Goal: Navigation & Orientation: Find specific page/section

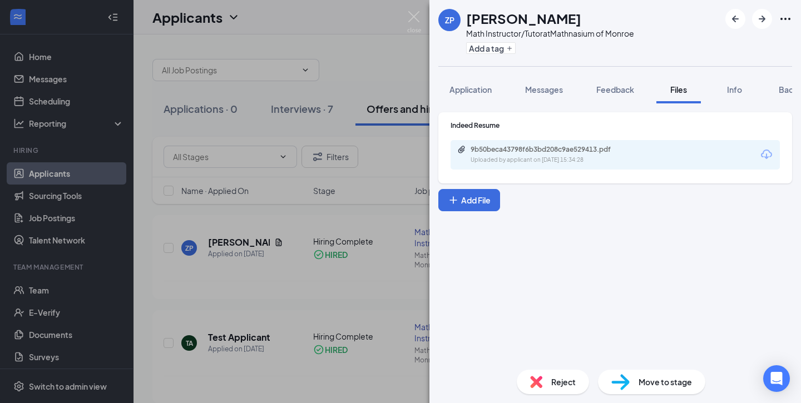
click at [218, 36] on div "ZP [PERSON_NAME] Math Instructor/Tutor at Mathnasium of Monroe Add a tag Applic…" at bounding box center [400, 201] width 801 height 403
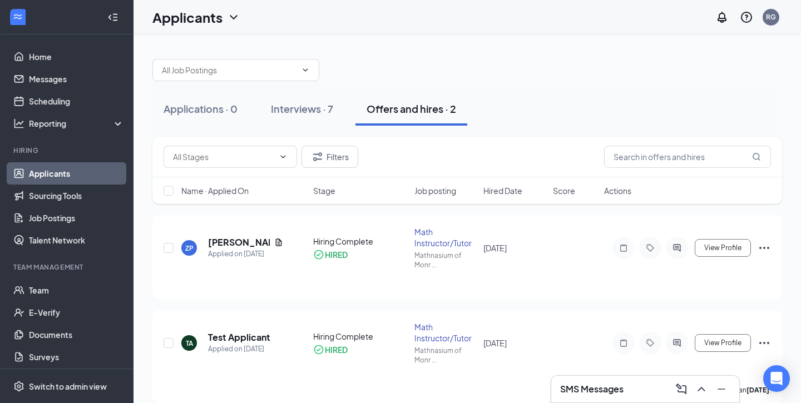
click at [43, 176] on link "Applicants" at bounding box center [76, 173] width 95 height 22
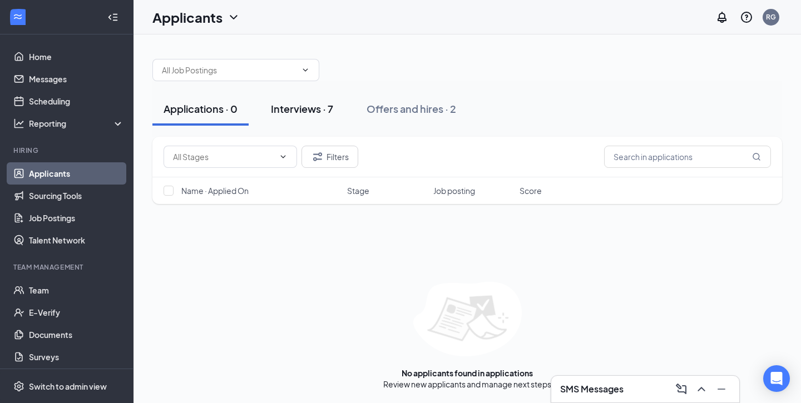
click at [290, 109] on div "Interviews · 7" at bounding box center [302, 109] width 62 height 14
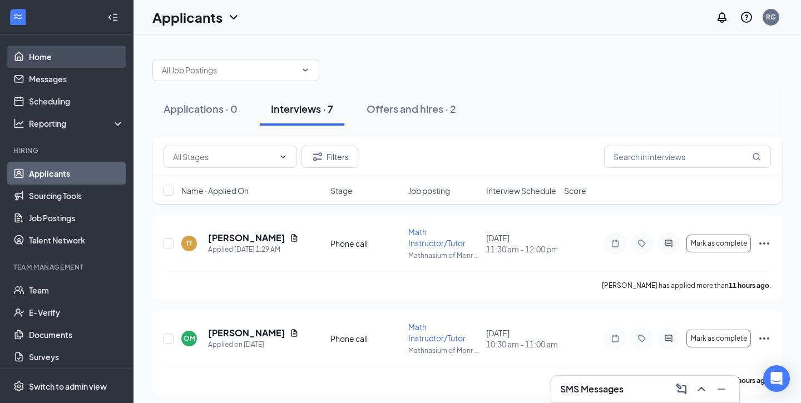
click at [47, 54] on link "Home" at bounding box center [76, 57] width 95 height 22
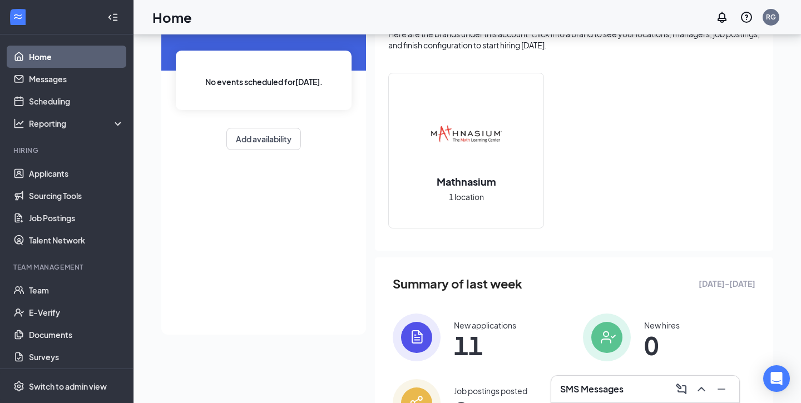
scroll to position [140, 0]
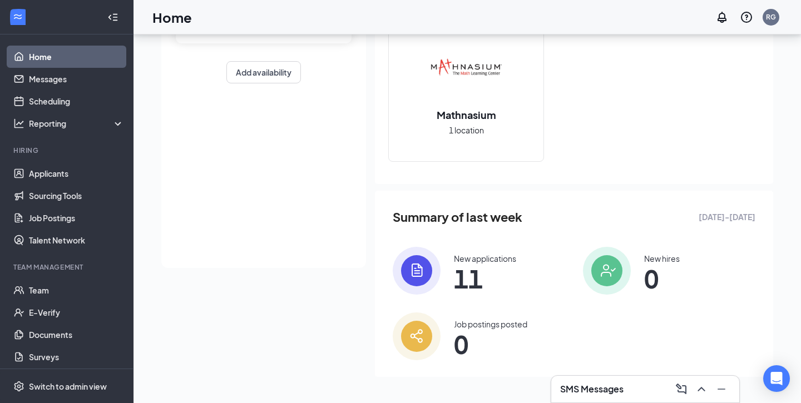
click at [480, 258] on div "New applications" at bounding box center [485, 258] width 62 height 11
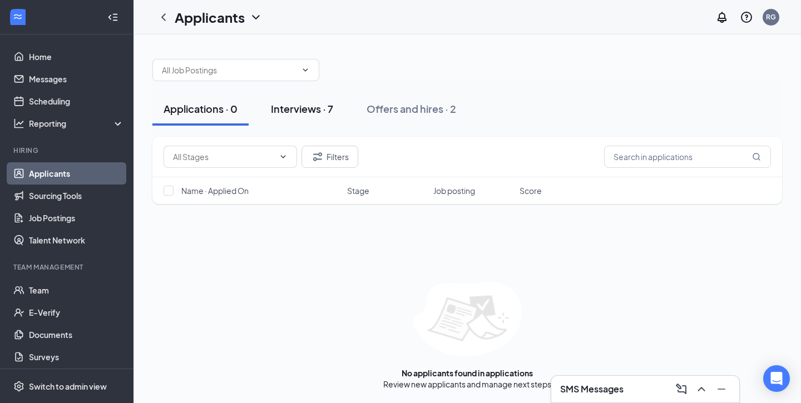
click at [286, 114] on div "Interviews · 7" at bounding box center [302, 109] width 62 height 14
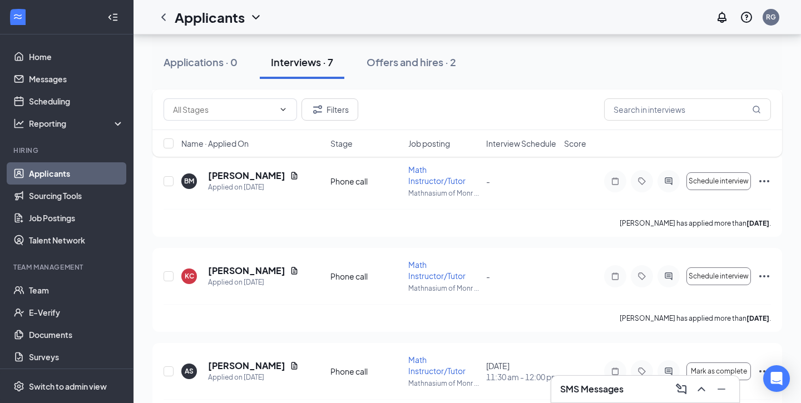
scroll to position [478, 0]
